Goal: Find specific page/section: Find specific page/section

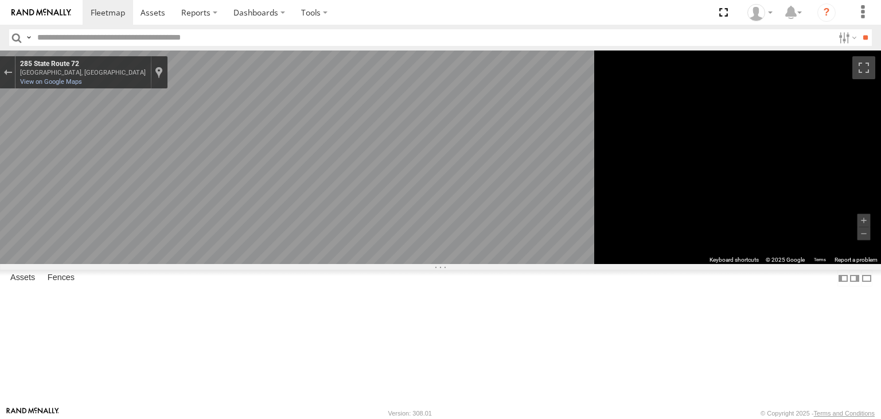
click at [0, 0] on div "All Assets" at bounding box center [0, 0] width 0 height 0
click at [0, 0] on div "Tyler V7" at bounding box center [0, 0] width 0 height 0
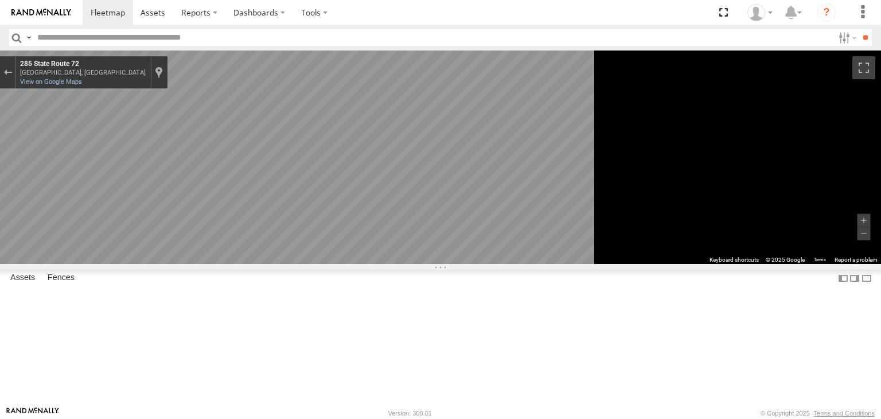
click at [0, 0] on div at bounding box center [0, 0] width 0 height 0
click at [15, 67] on button "Exit the Street View" at bounding box center [7, 72] width 15 height 15
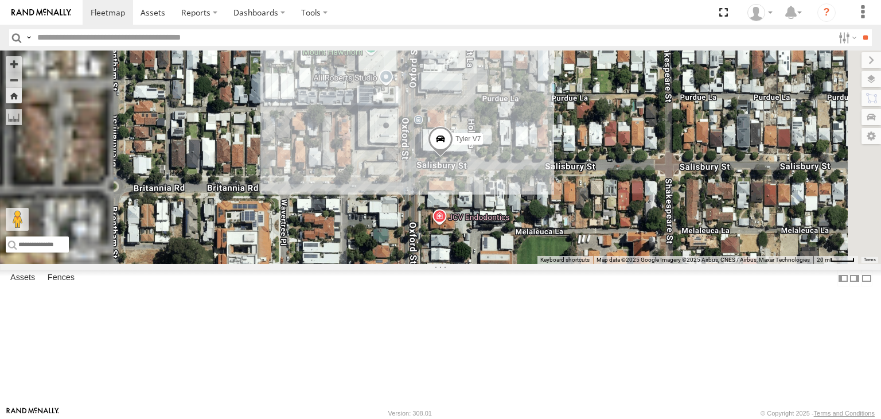
click at [0, 0] on div "Tyler V7" at bounding box center [0, 0] width 0 height 0
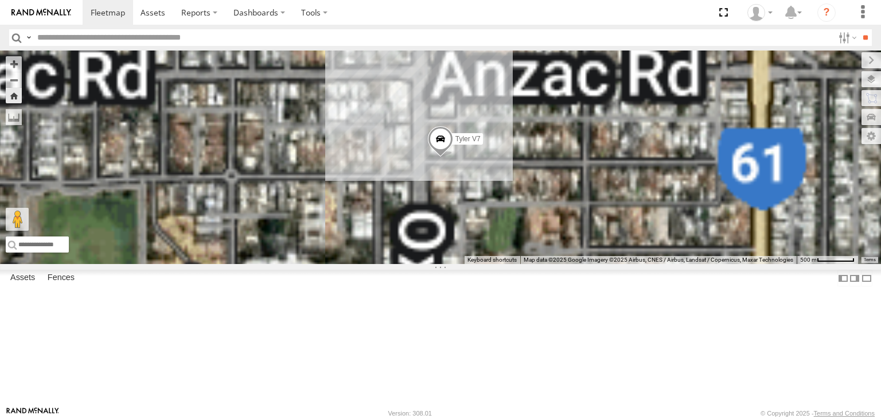
click at [0, 0] on div "Tyler V7" at bounding box center [0, 0] width 0 height 0
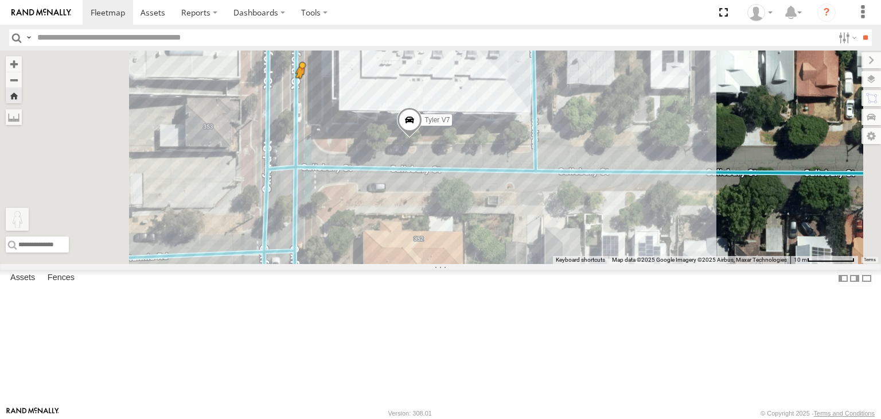
drag, startPoint x: 309, startPoint y: 364, endPoint x: 445, endPoint y: 159, distance: 246.2
click at [445, 159] on div "[PERSON_NAME] V7 To activate drag with keyboard, press Alt + Enter. Once in key…" at bounding box center [440, 156] width 881 height 213
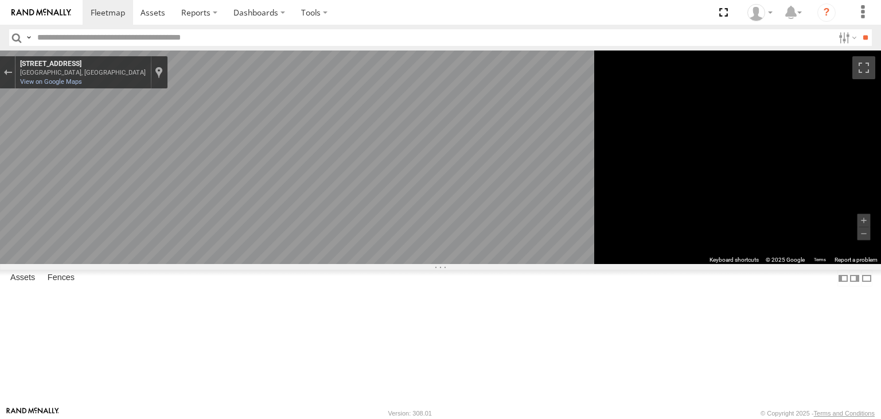
click at [0, 0] on div "[PERSON_NAME] V9 All Assets [PERSON_NAME][GEOGRAPHIC_DATA] -32.07478 115.76103 …" at bounding box center [0, 0] width 0 height 0
